Goal: Navigation & Orientation: Understand site structure

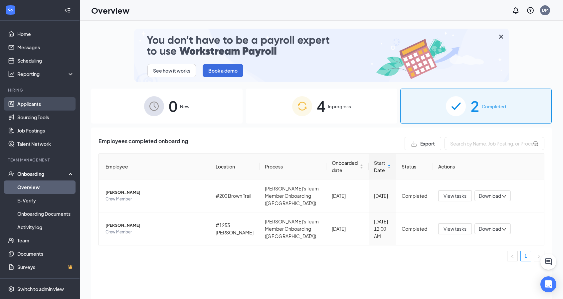
click at [34, 105] on link "Applicants" at bounding box center [45, 103] width 57 height 13
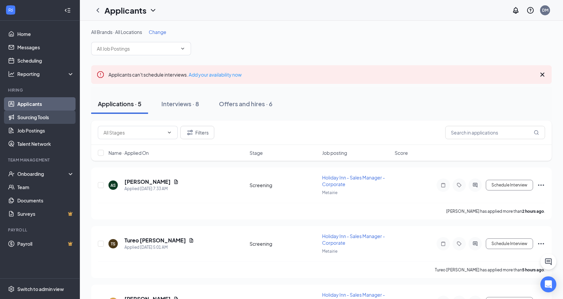
click at [51, 117] on link "Sourcing Tools" at bounding box center [45, 116] width 57 height 13
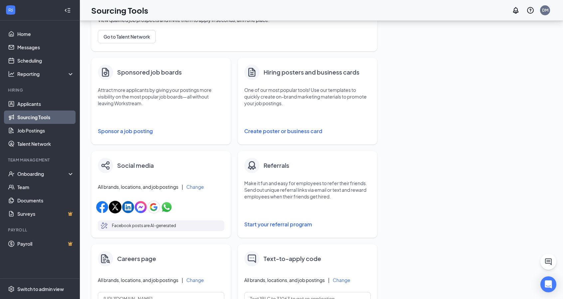
scroll to position [100, 0]
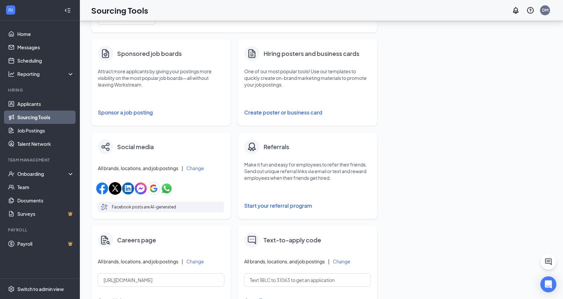
click at [261, 207] on button "Start your referral program" at bounding box center [307, 205] width 126 height 13
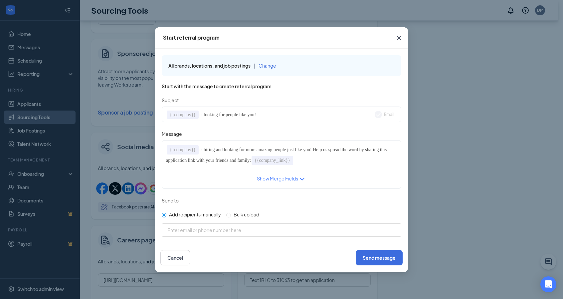
click at [287, 179] on div "Show Merge Fields" at bounding box center [277, 179] width 41 height 8
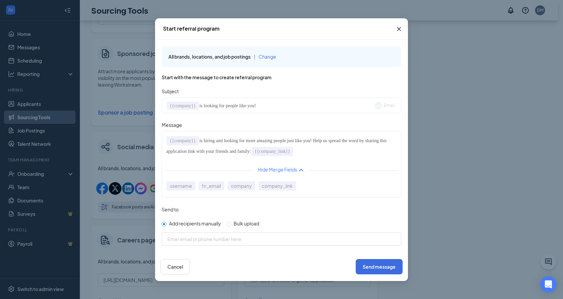
click at [399, 28] on icon "Cross" at bounding box center [399, 29] width 8 height 8
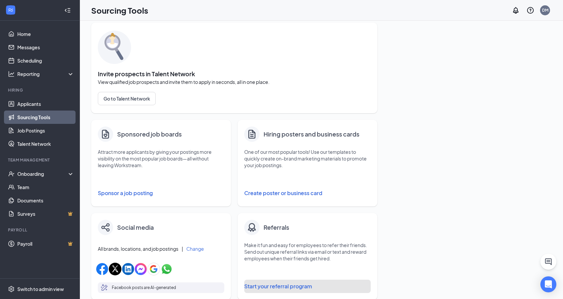
scroll to position [0, 0]
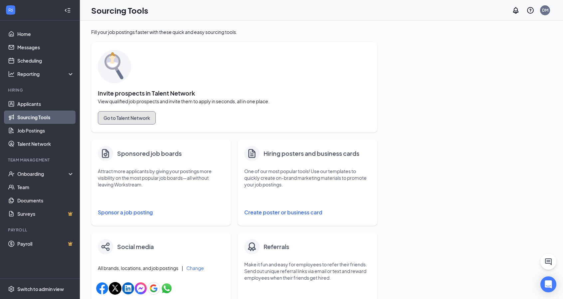
click at [139, 118] on button "Go to Talent Network" at bounding box center [127, 117] width 58 height 13
click at [46, 197] on link "Documents" at bounding box center [45, 200] width 57 height 13
click at [33, 50] on link "Messages" at bounding box center [45, 47] width 57 height 13
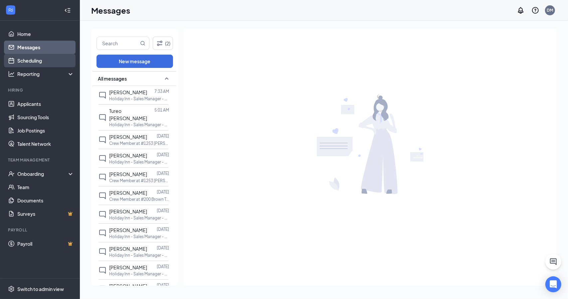
click at [33, 63] on link "Scheduling" at bounding box center [45, 60] width 57 height 13
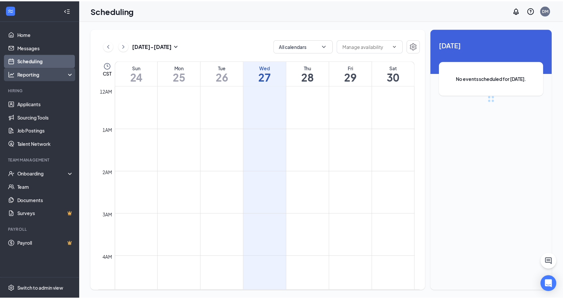
scroll to position [327, 0]
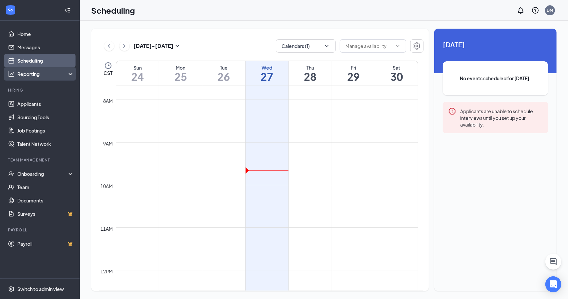
click at [38, 73] on div "Reporting" at bounding box center [45, 74] width 57 height 7
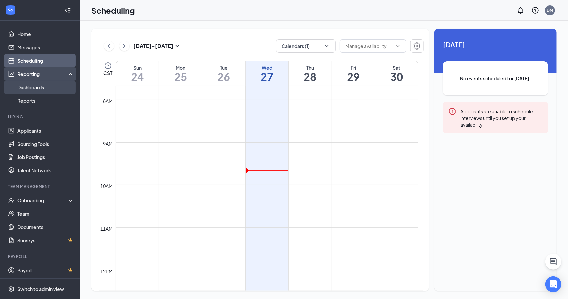
click at [35, 89] on link "Dashboards" at bounding box center [45, 86] width 57 height 13
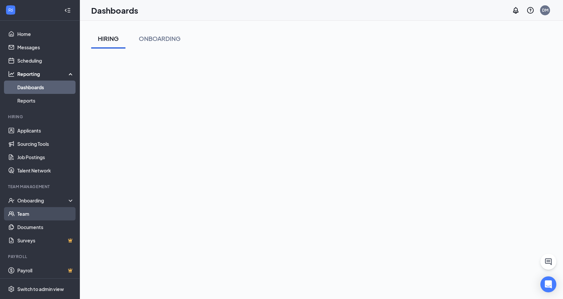
click at [35, 213] on link "Team" at bounding box center [45, 213] width 57 height 13
